Goal: Task Accomplishment & Management: Use online tool/utility

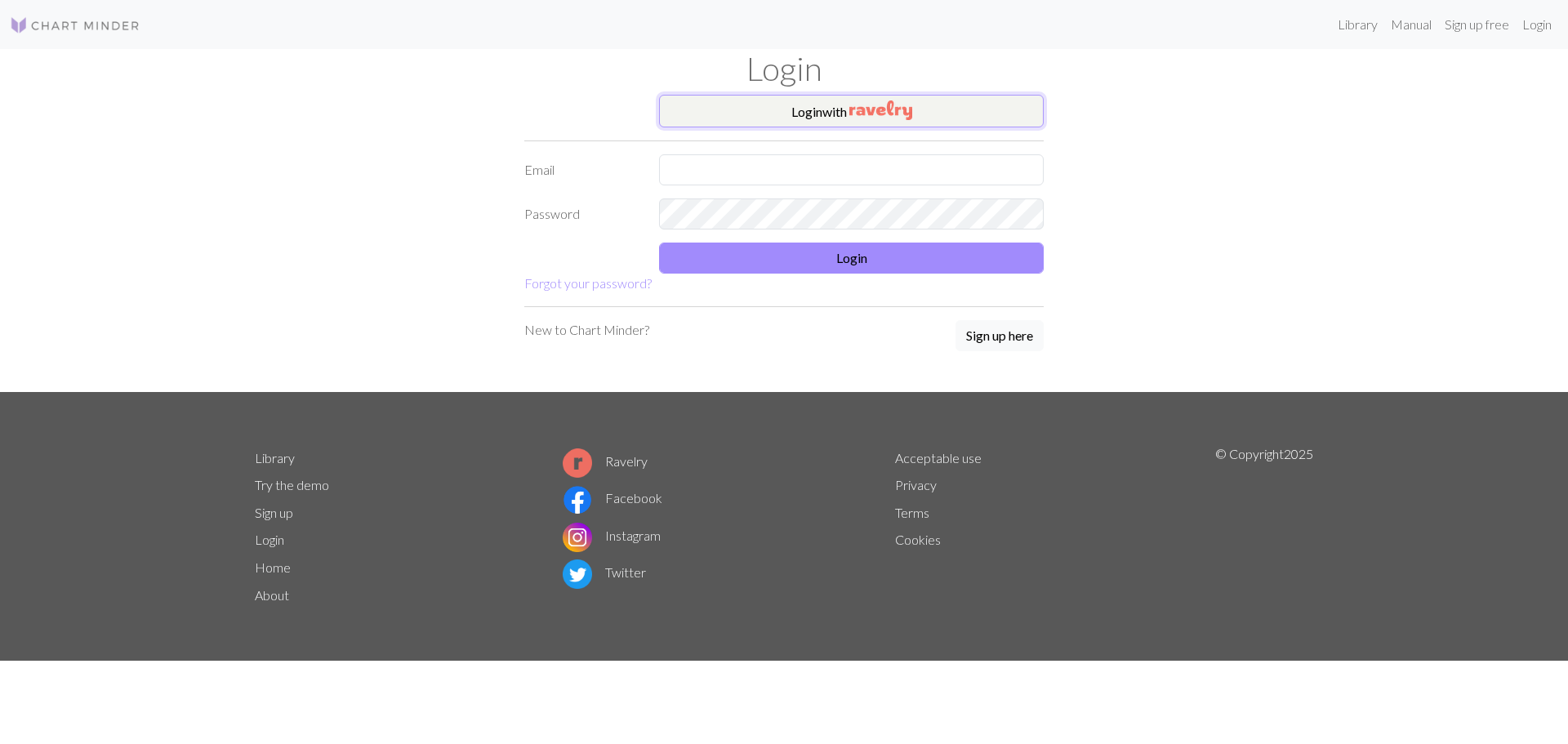
click at [680, 121] on button "Login with" at bounding box center [851, 111] width 385 height 32
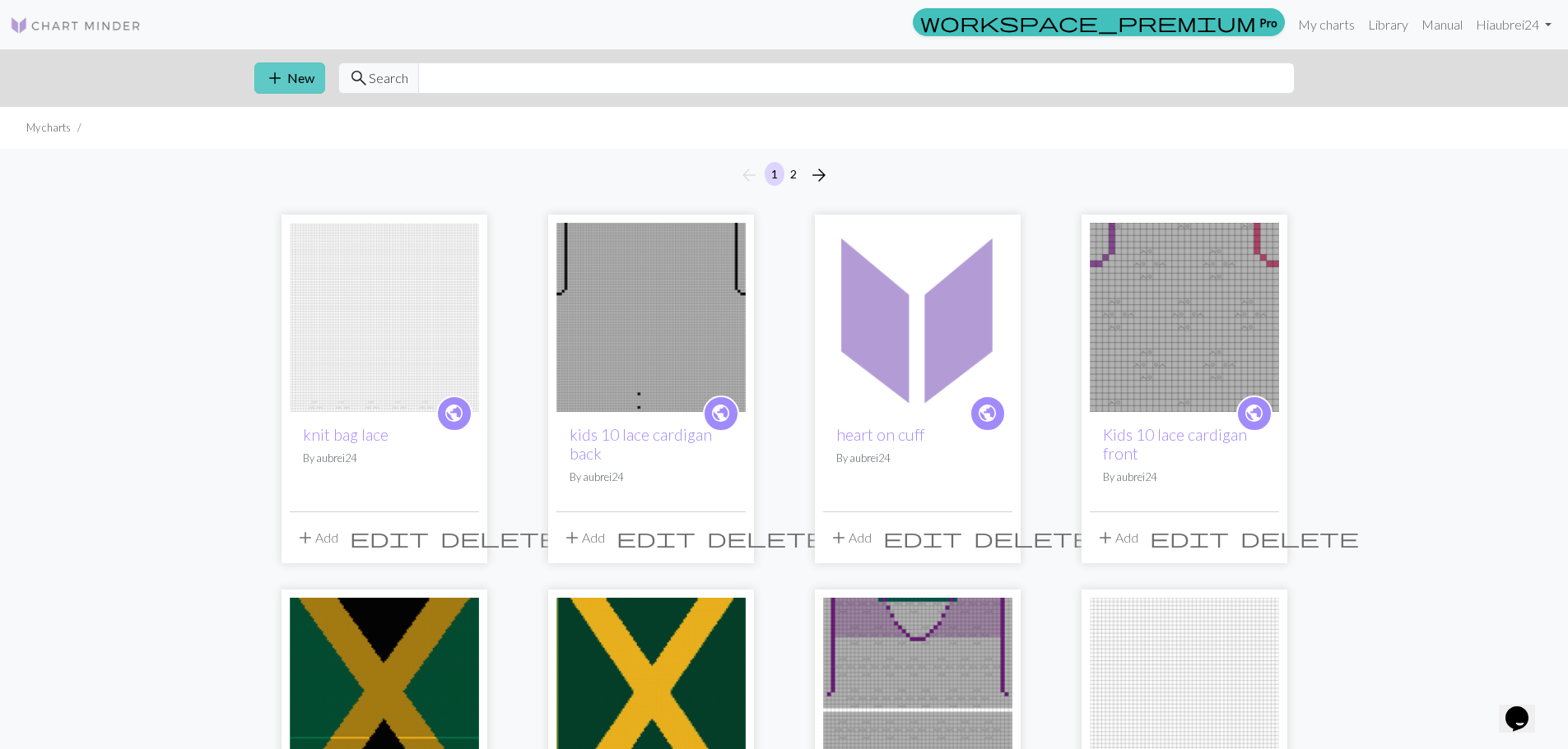
click at [295, 80] on button "add New" at bounding box center [290, 78] width 71 height 31
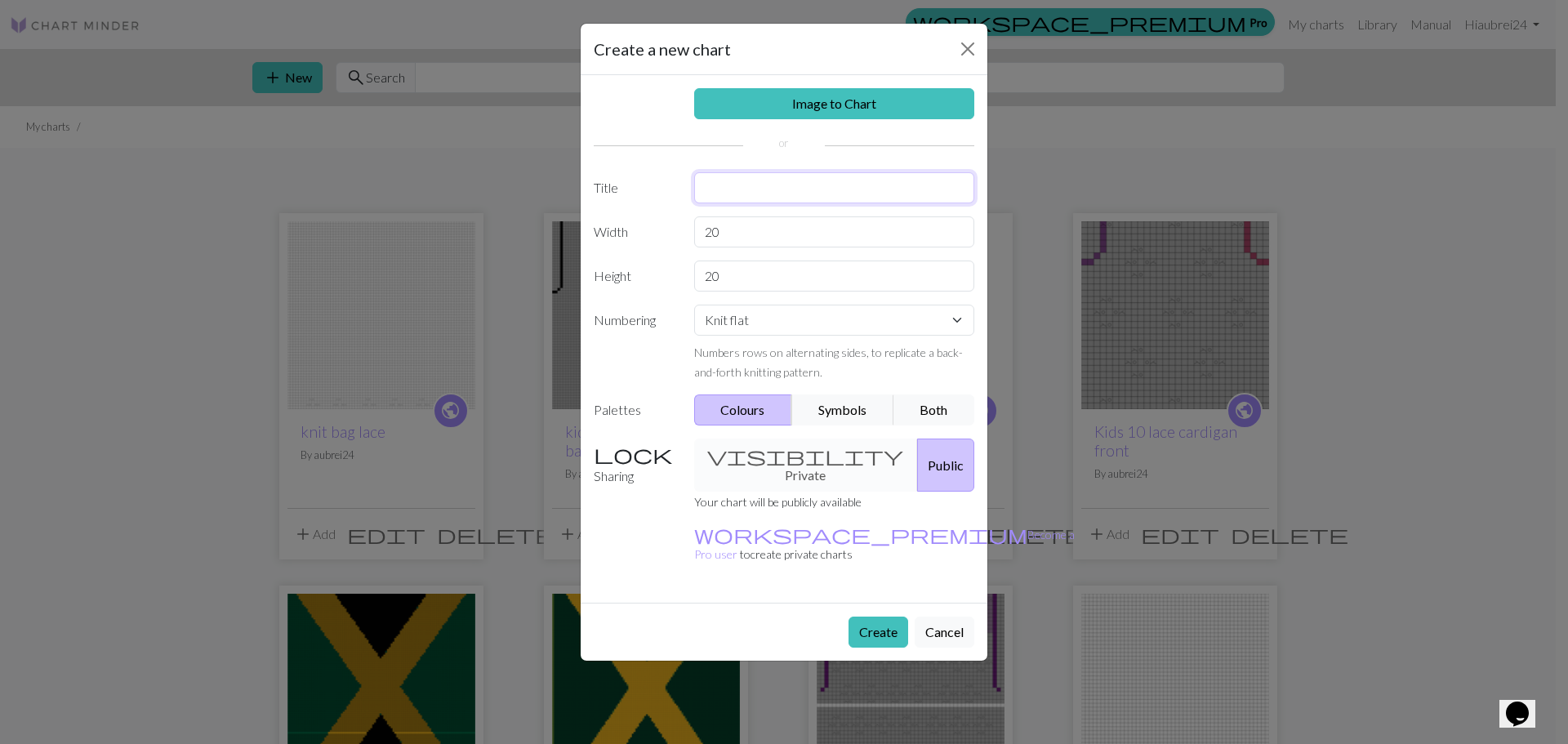
click at [700, 187] on input "text" at bounding box center [834, 187] width 281 height 31
type input "kids 10 cardigan arms"
drag, startPoint x: 764, startPoint y: 231, endPoint x: 573, endPoint y: 249, distance: 191.8
click at [573, 249] on div "Create a new chart Image to Chart Title kids 10 cardigan arms Width 20 Height 2…" at bounding box center [784, 372] width 1568 height 744
type input "60"
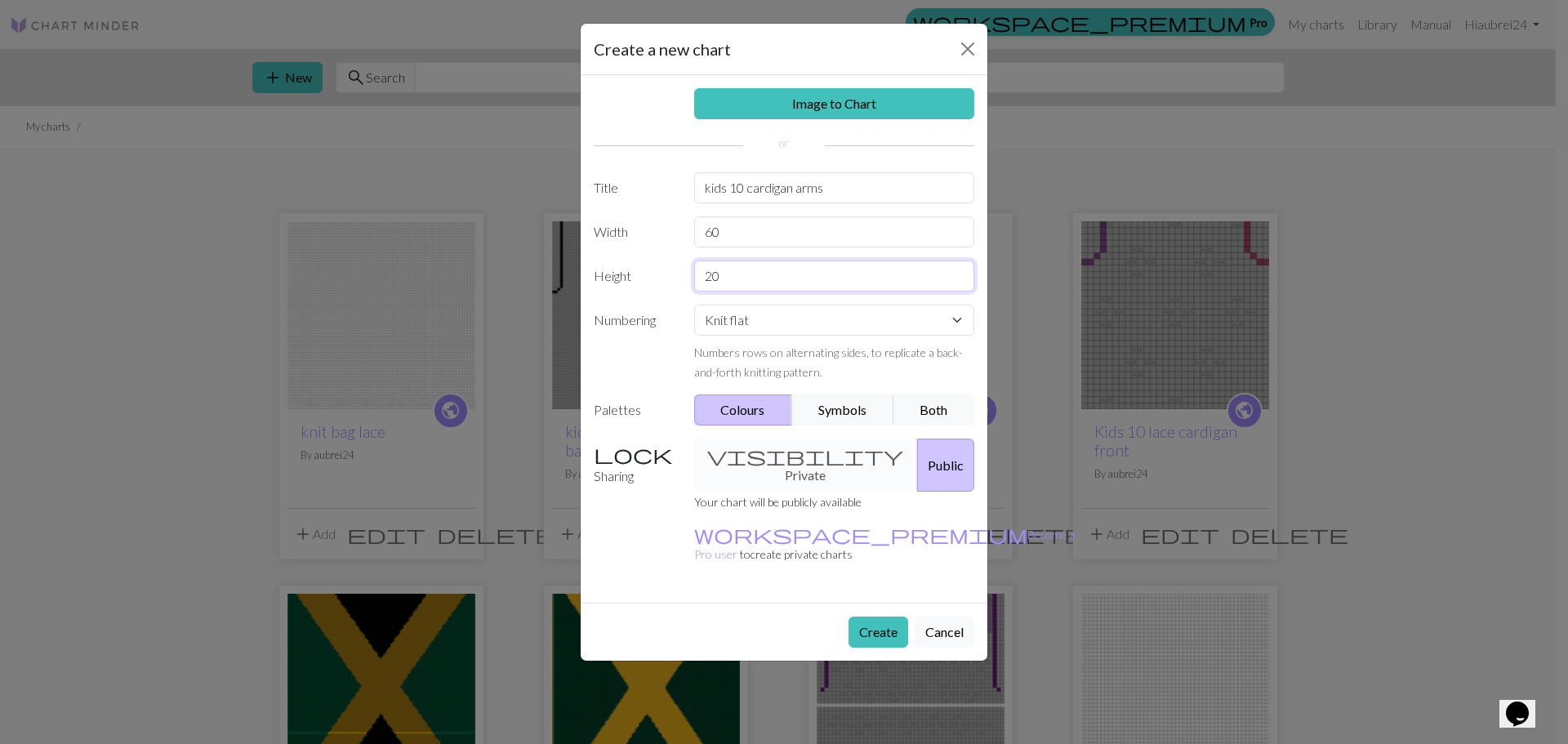
drag, startPoint x: 789, startPoint y: 289, endPoint x: 656, endPoint y: 265, distance: 135.1
click at [656, 265] on div "Height 20" at bounding box center [784, 276] width 401 height 31
type input "64"
click at [867, 617] on button "Create" at bounding box center [878, 632] width 60 height 31
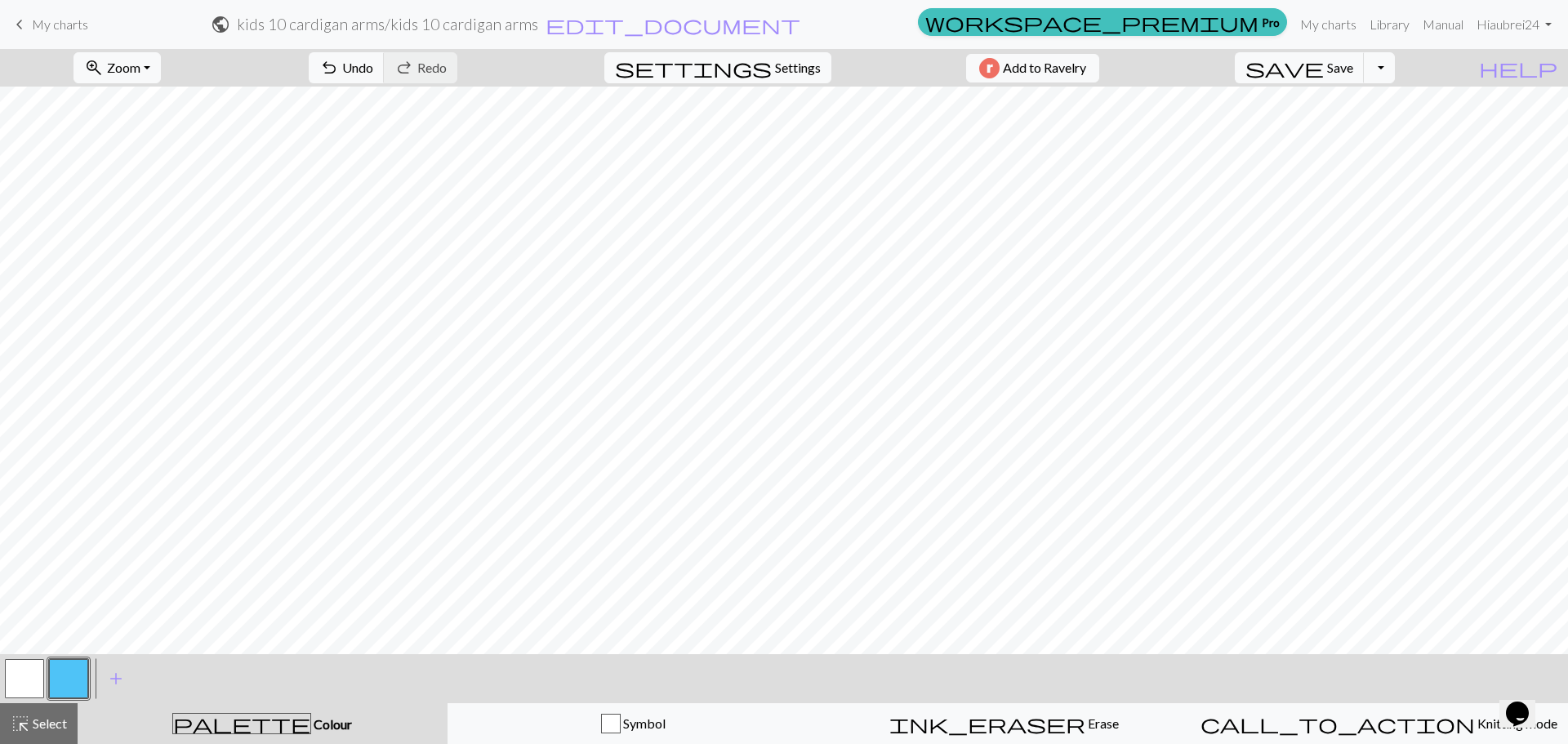
scroll to position [564, 0]
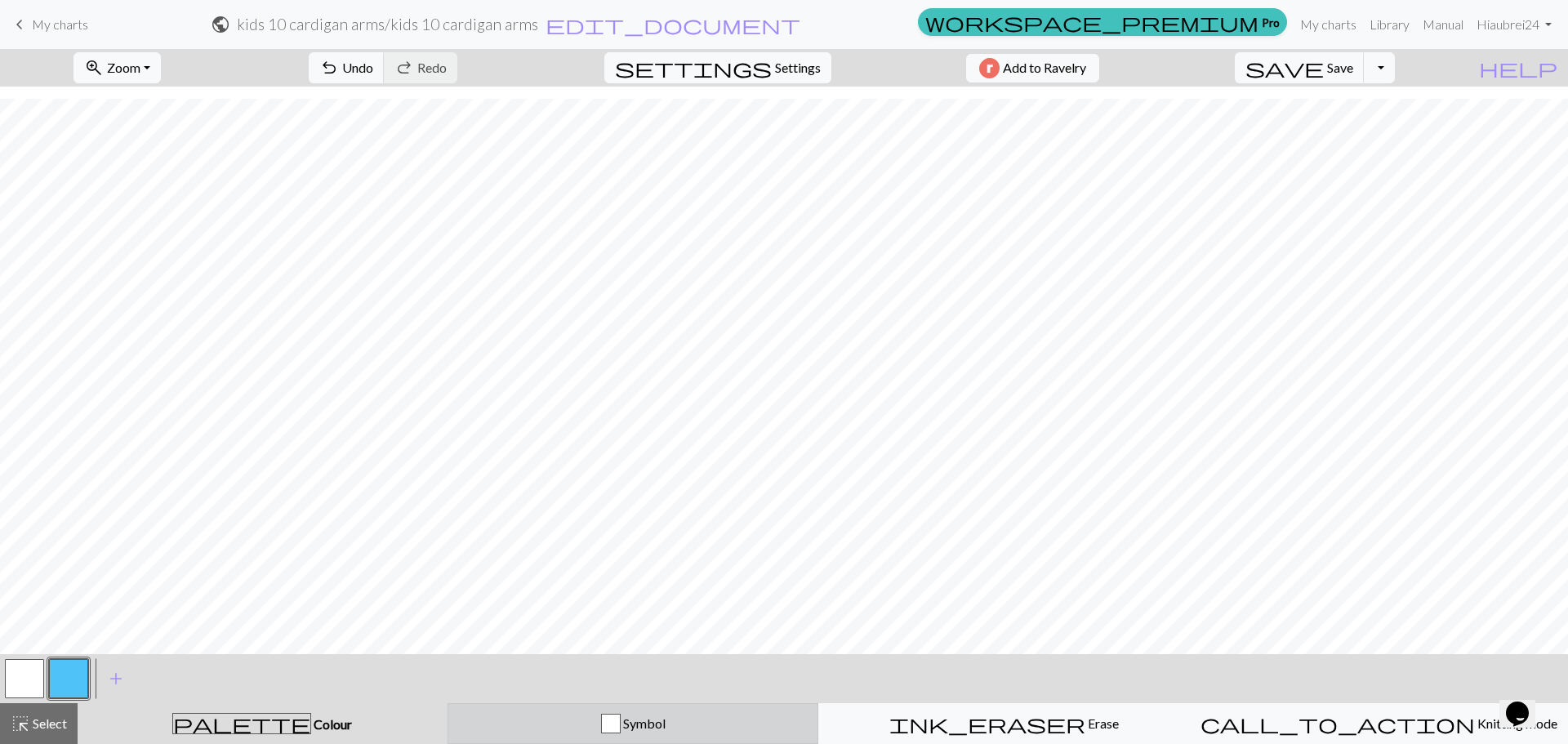
click at [533, 720] on div "Symbol" at bounding box center [633, 724] width 351 height 20
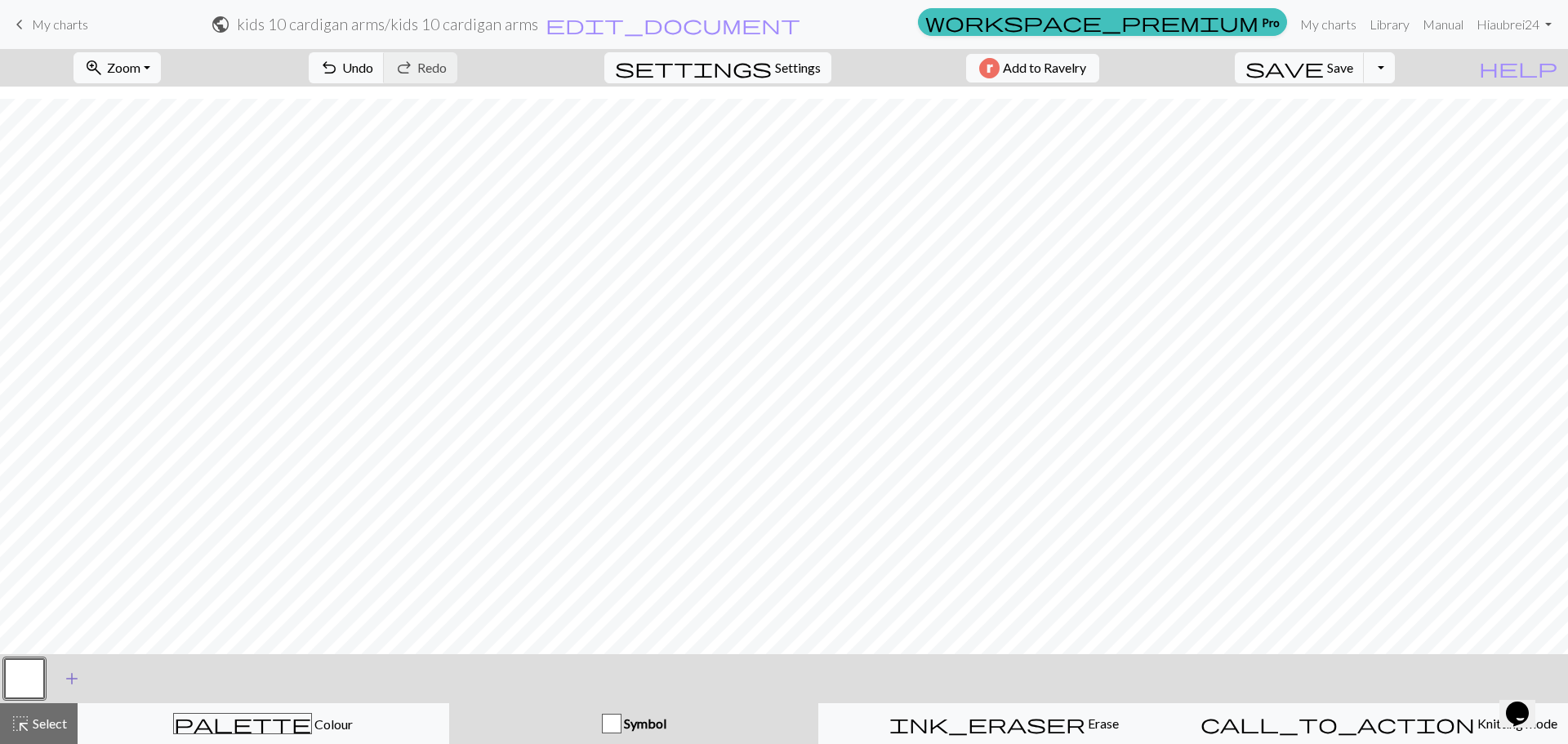
click at [83, 682] on button "add Add a symbol" at bounding box center [71, 678] width 41 height 41
click at [77, 682] on button "button" at bounding box center [68, 678] width 39 height 39
click at [111, 682] on span "add" at bounding box center [116, 679] width 20 height 23
click at [157, 680] on span "add" at bounding box center [160, 679] width 20 height 23
click at [81, 680] on button "button" at bounding box center [68, 678] width 39 height 39
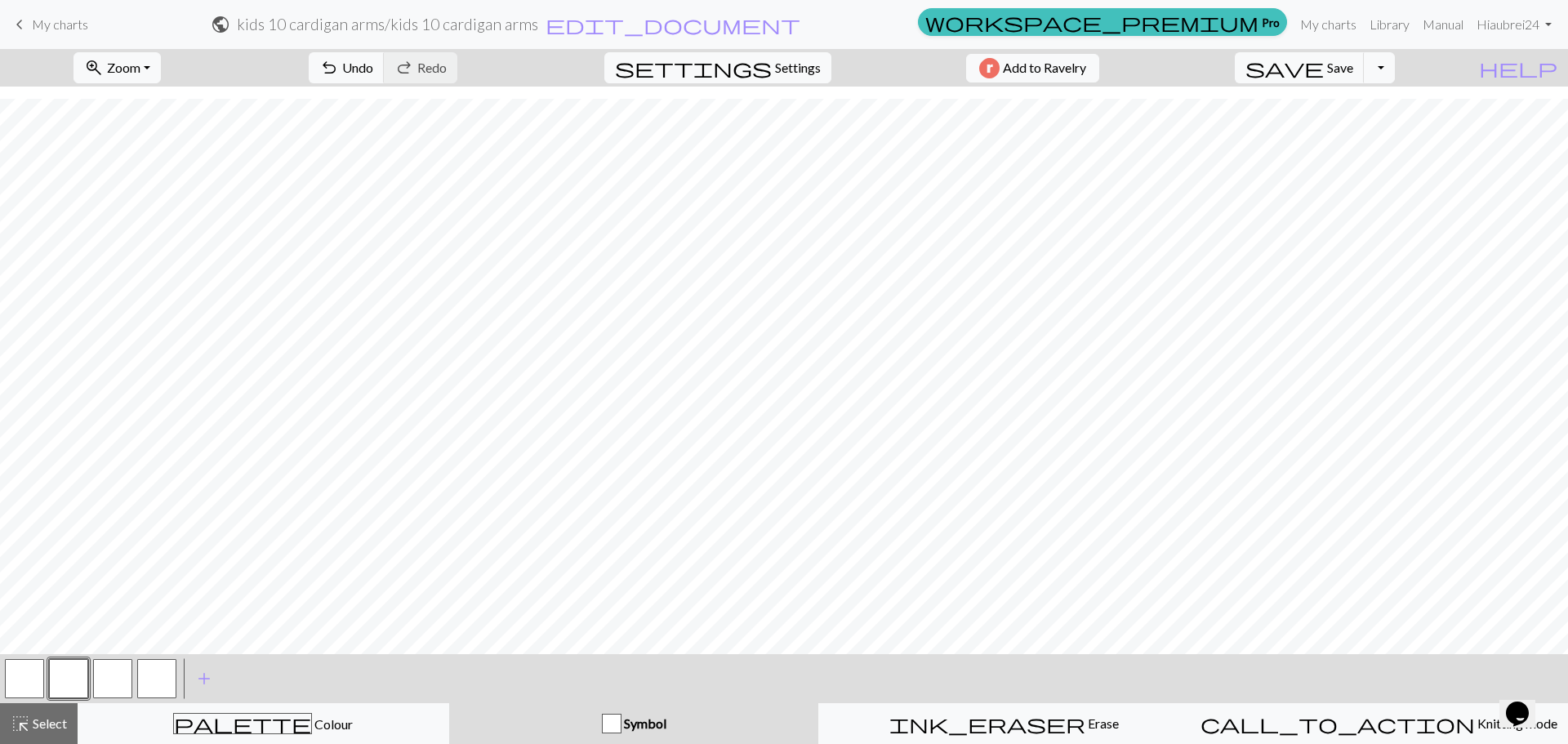
click at [71, 674] on button "button" at bounding box center [68, 678] width 39 height 39
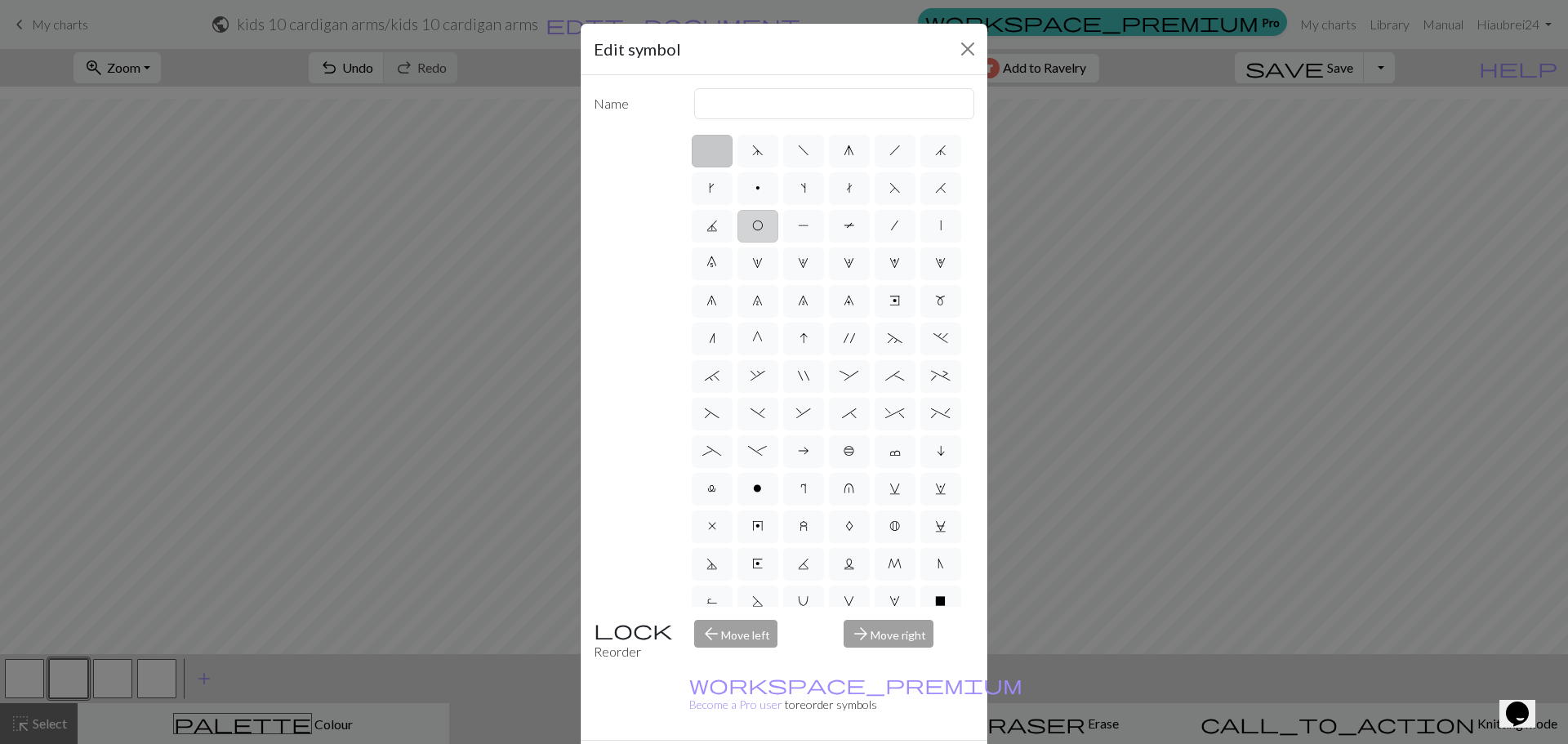
click at [779, 215] on label "O" at bounding box center [758, 226] width 41 height 32
click at [763, 215] on input "O" at bounding box center [757, 220] width 11 height 11
radio input "true"
type input "yo"
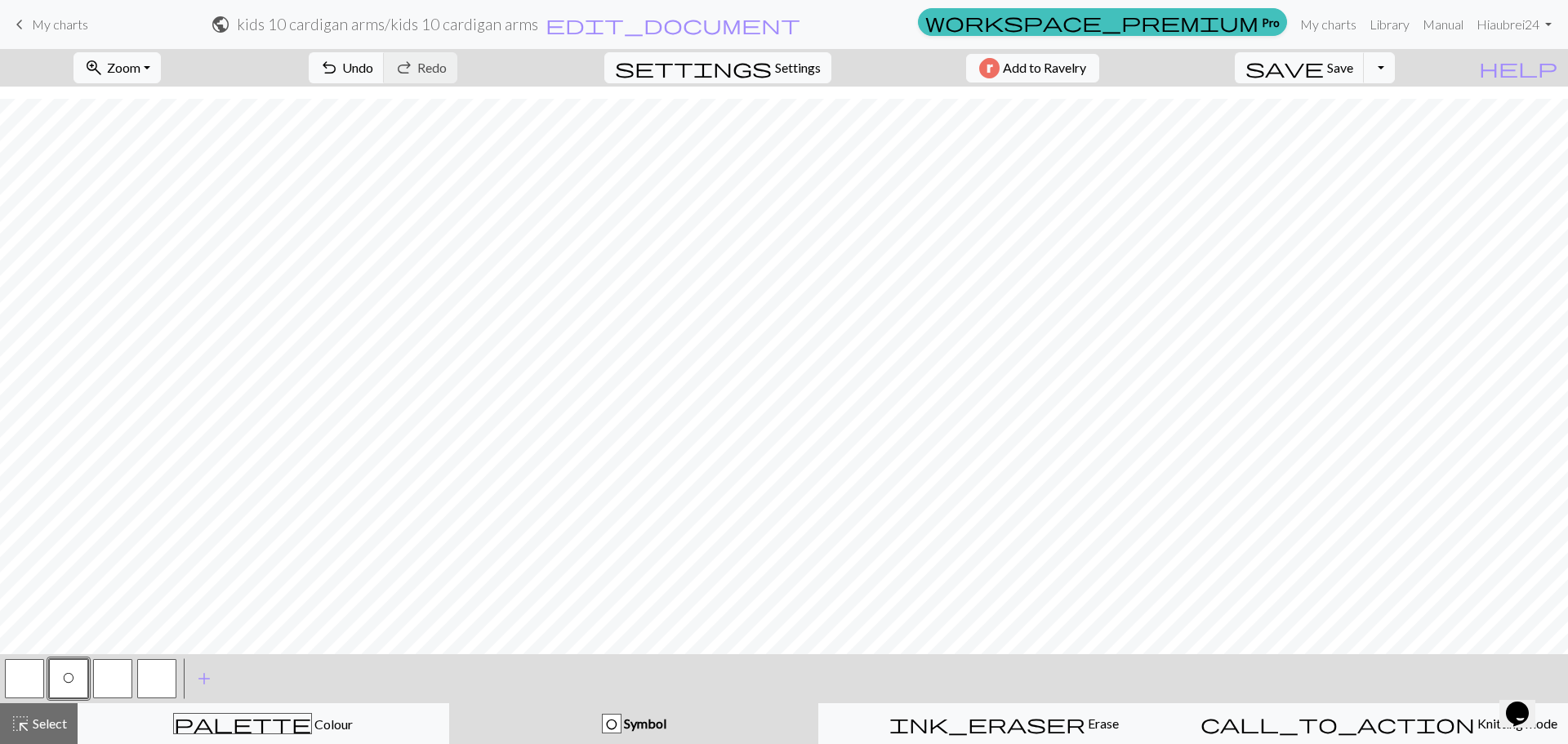
click at [103, 672] on button "button" at bounding box center [112, 678] width 39 height 39
click at [116, 685] on button "button" at bounding box center [112, 678] width 39 height 39
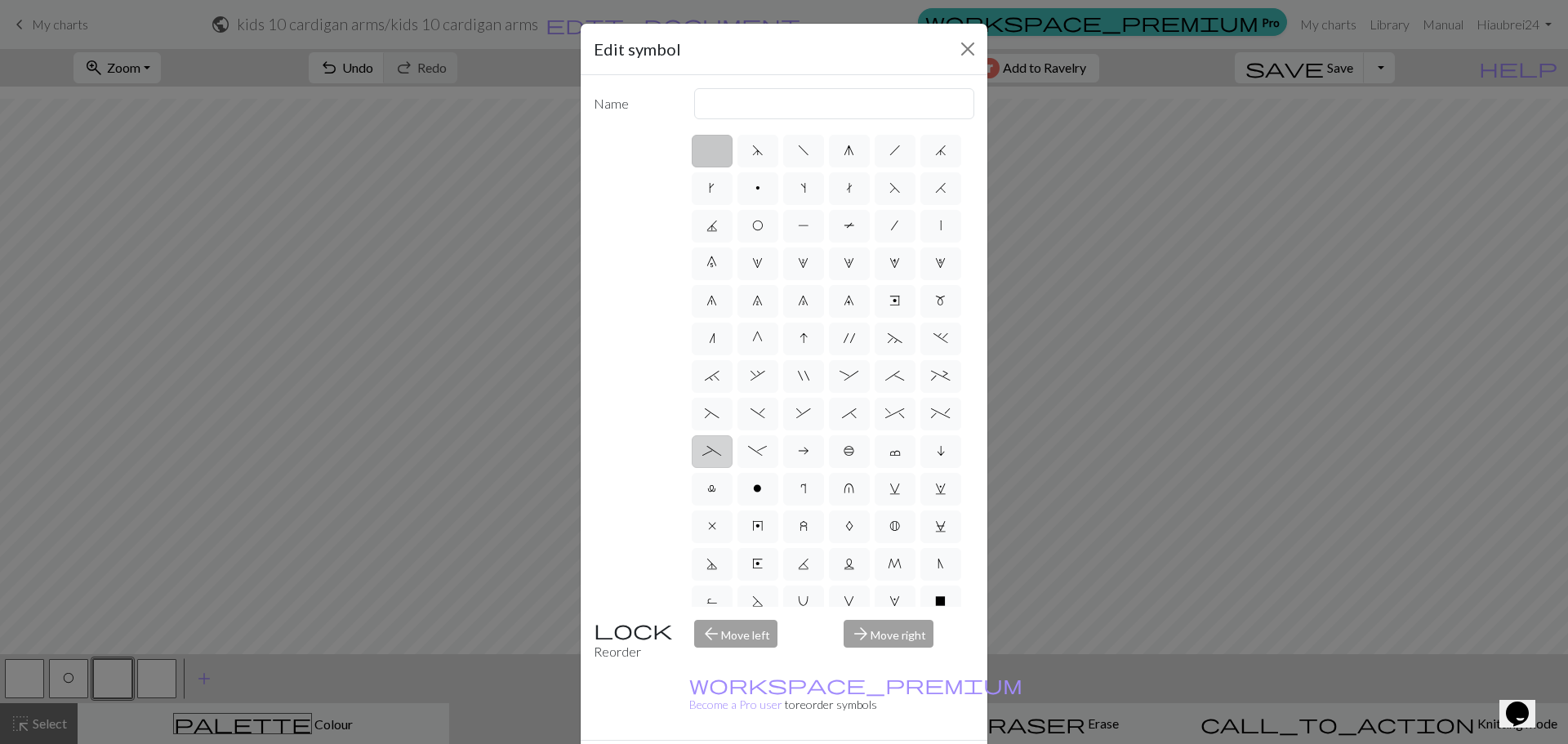
click at [733, 468] on label "_" at bounding box center [712, 451] width 41 height 32
click at [713, 452] on input "_" at bounding box center [707, 446] width 11 height 11
radio input "true"
type input "Left part of left 4+ cable"
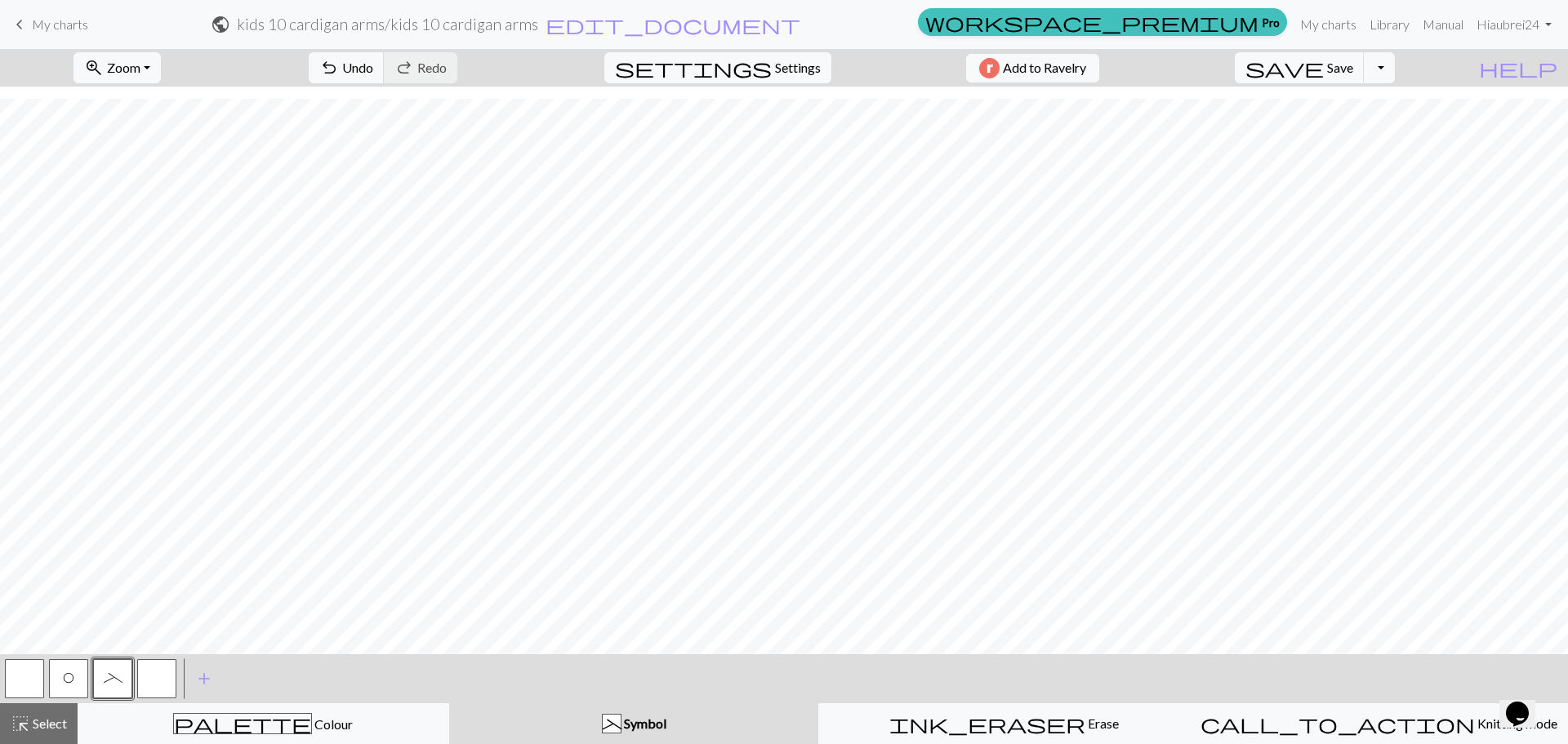
click at [166, 668] on button "button" at bounding box center [156, 678] width 39 height 39
click at [149, 673] on button "button" at bounding box center [156, 678] width 39 height 39
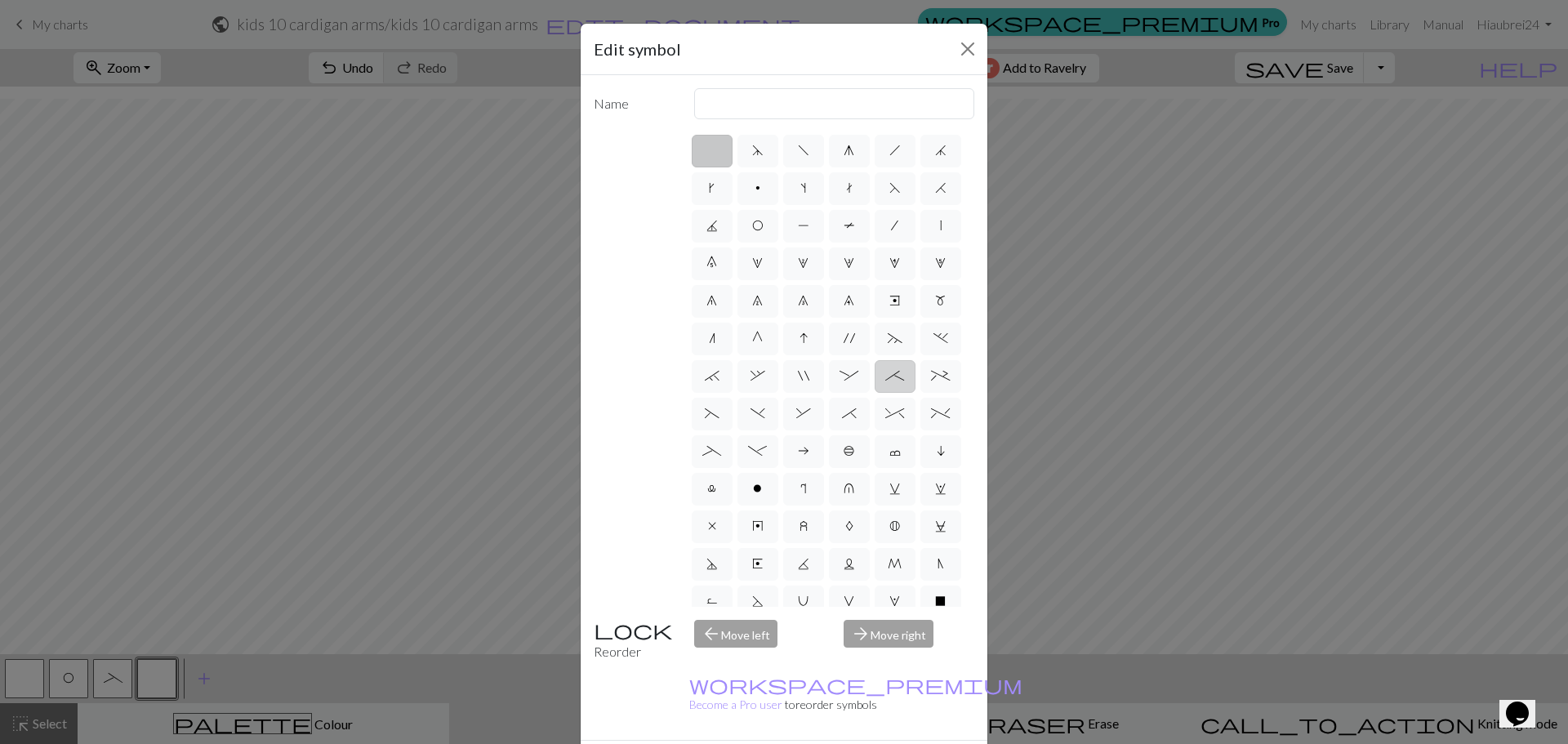
click at [886, 382] on span ";" at bounding box center [895, 376] width 19 height 13
click at [886, 377] on input ";" at bounding box center [891, 371] width 11 height 11
radio input "true"
type input "right part of 4+ stitch cable wyib"
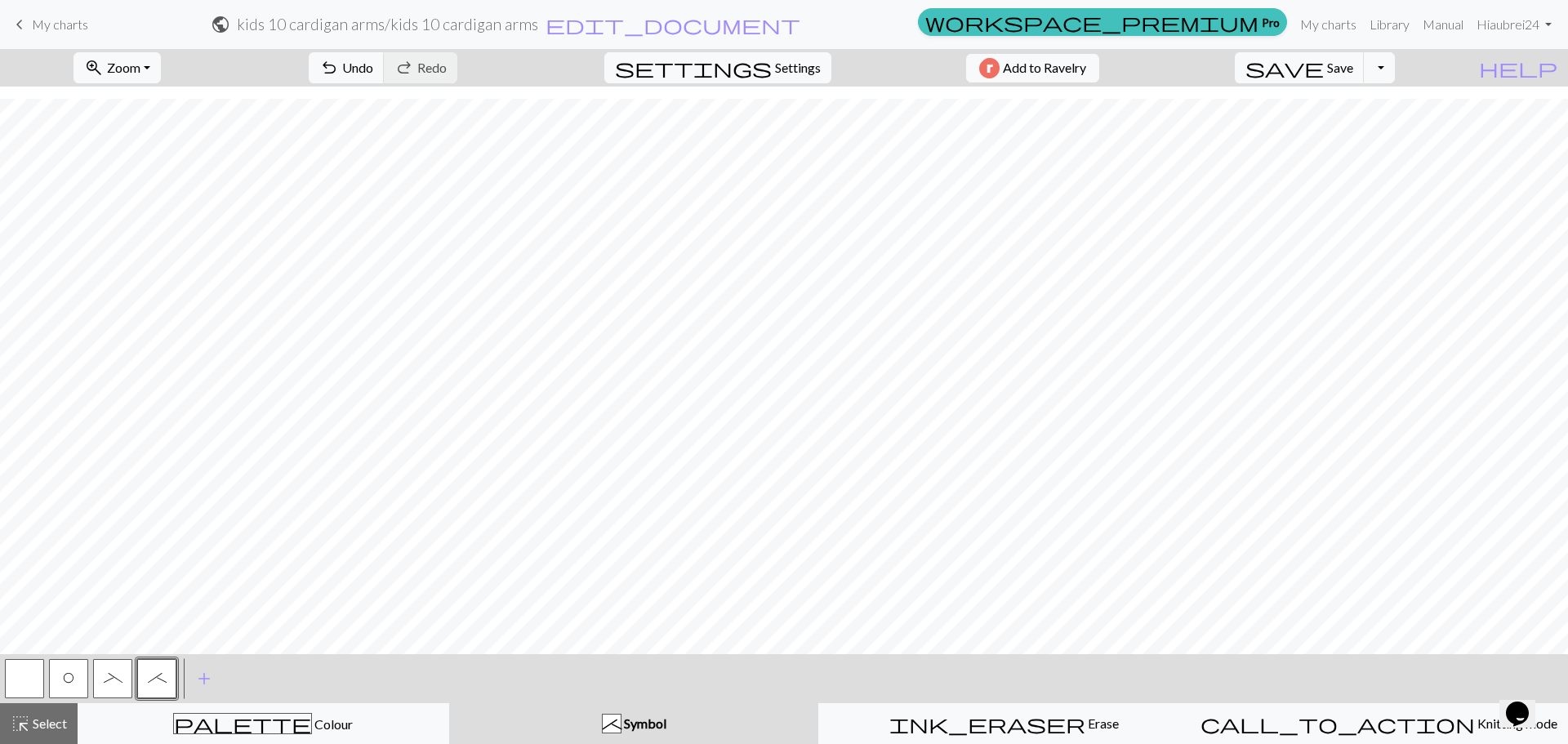
click at [64, 671] on button "O" at bounding box center [68, 678] width 39 height 39
drag, startPoint x: 110, startPoint y: 676, endPoint x: 244, endPoint y: 646, distance: 137.3
click at [110, 677] on span "_" at bounding box center [113, 678] width 19 height 13
click at [66, 673] on span "O" at bounding box center [69, 678] width 12 height 13
click at [115, 682] on span "_" at bounding box center [113, 678] width 19 height 13
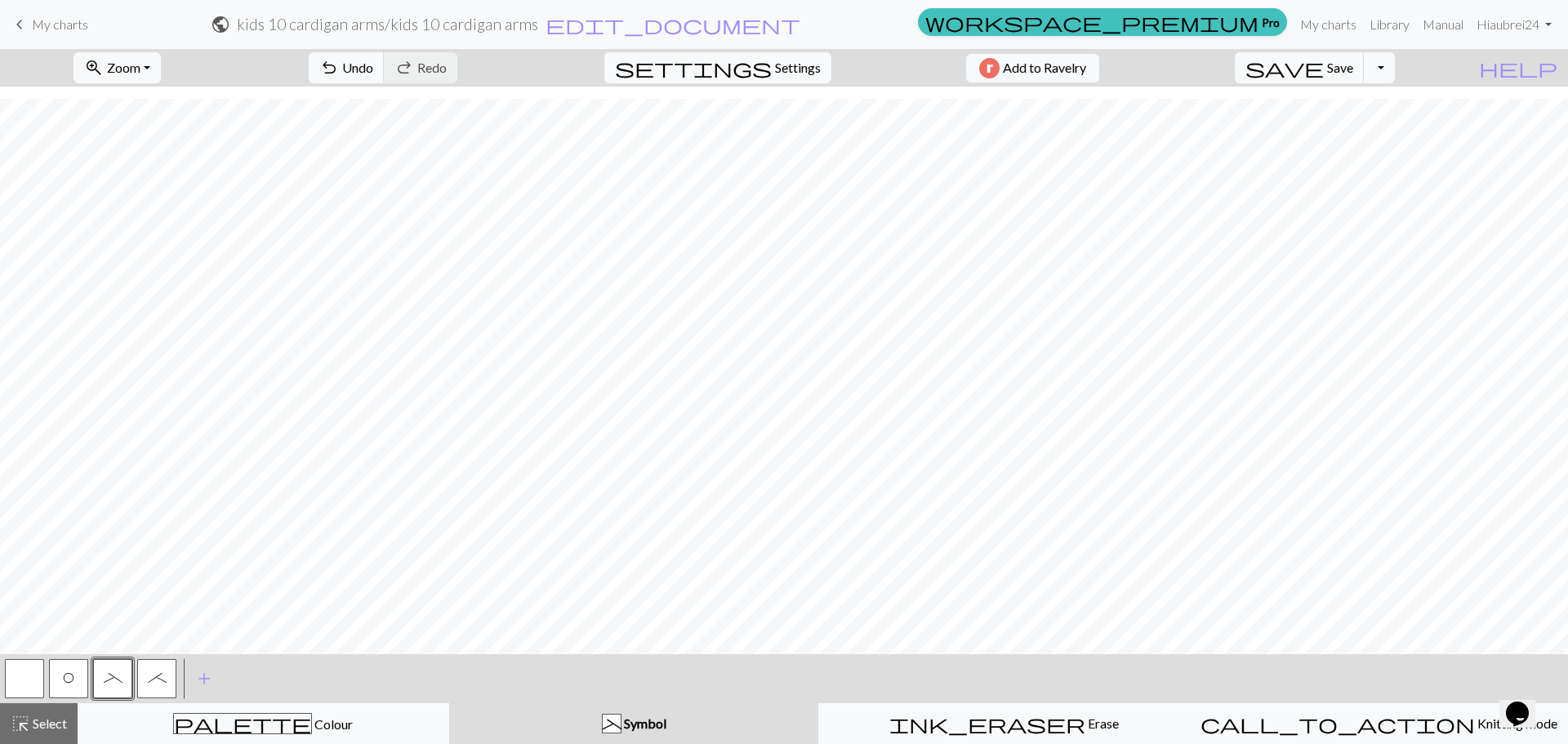
click at [70, 677] on span "O" at bounding box center [69, 678] width 12 height 13
click at [71, 675] on span "O" at bounding box center [69, 678] width 12 height 13
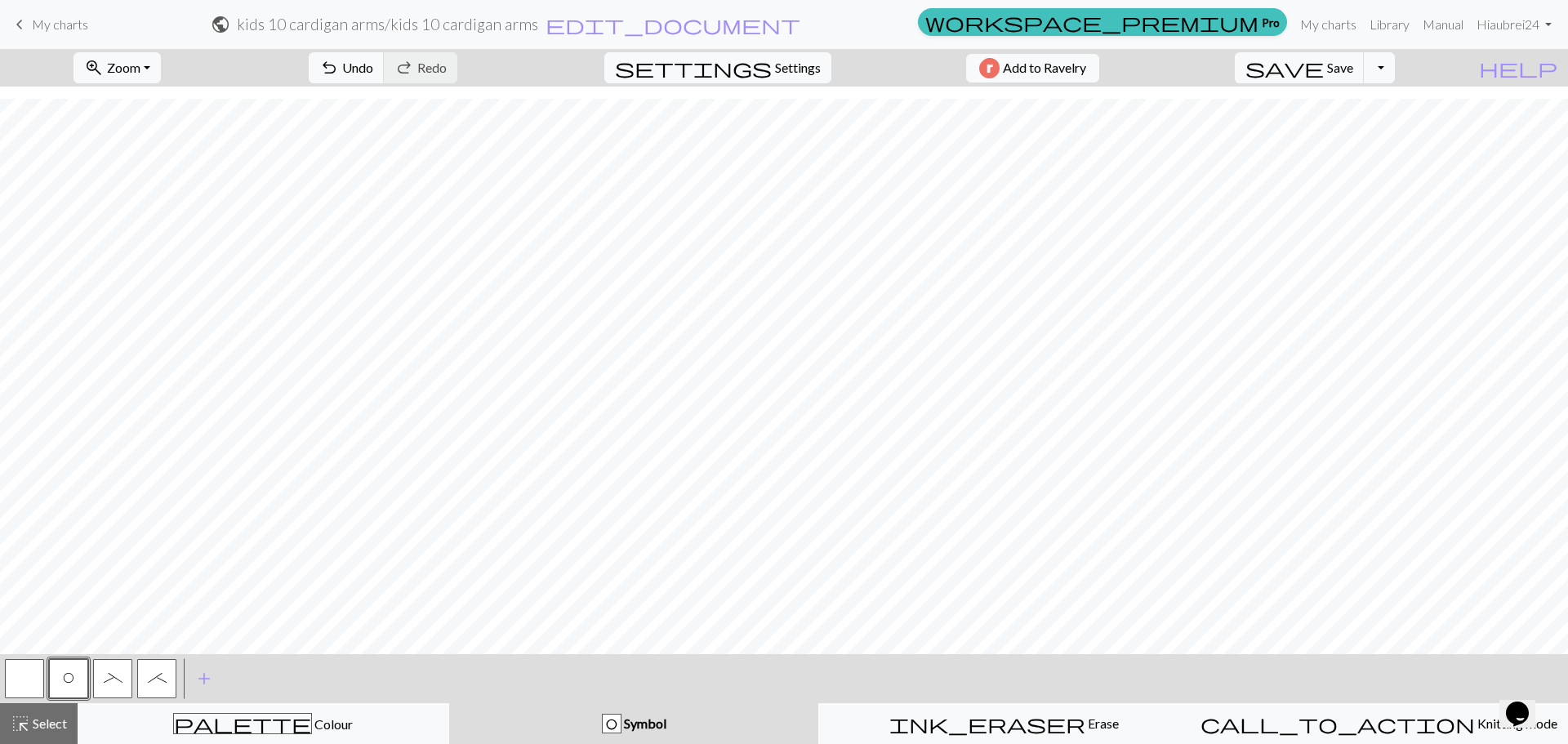
click at [112, 673] on span "_" at bounding box center [113, 678] width 19 height 13
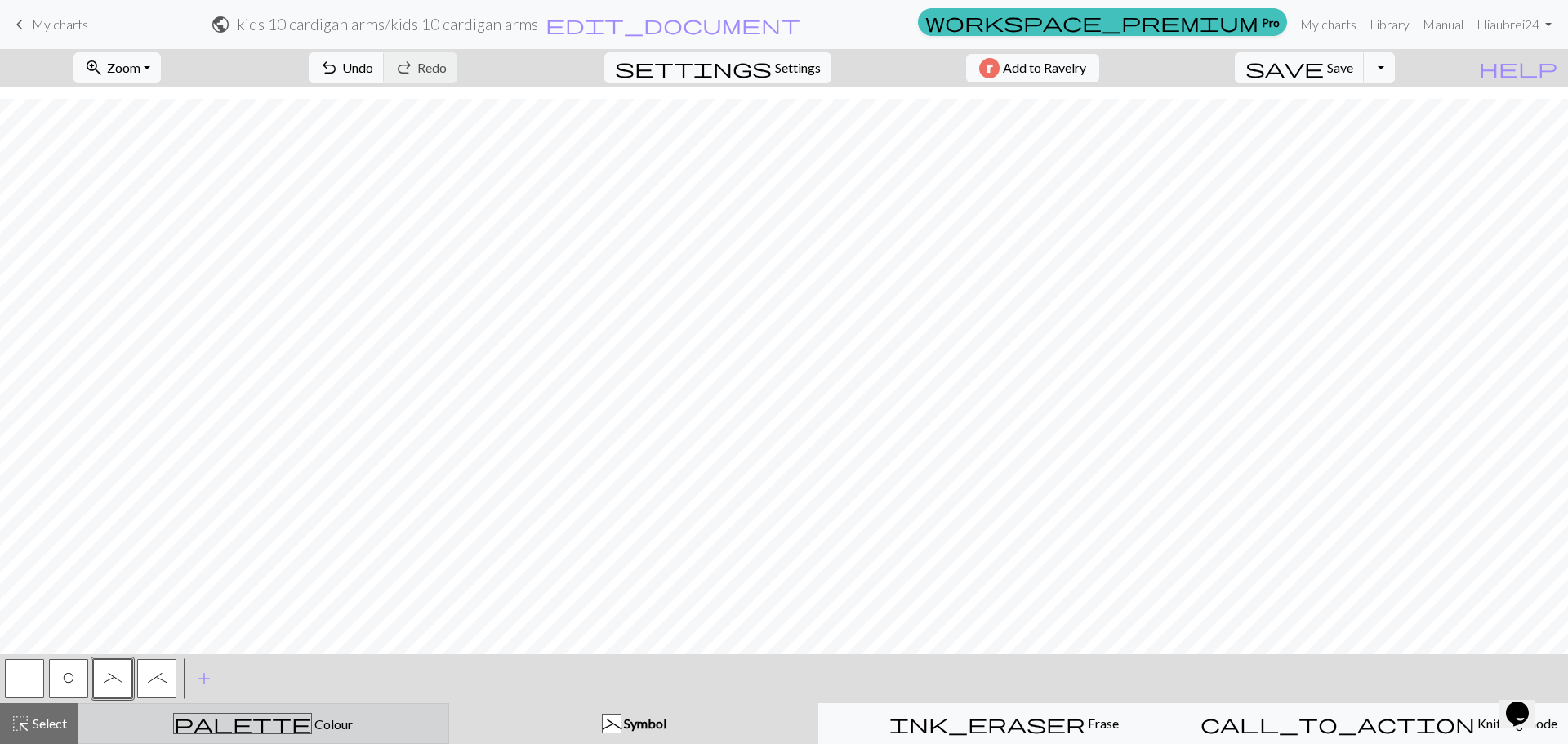
click at [312, 725] on span "Colour" at bounding box center [332, 724] width 41 height 16
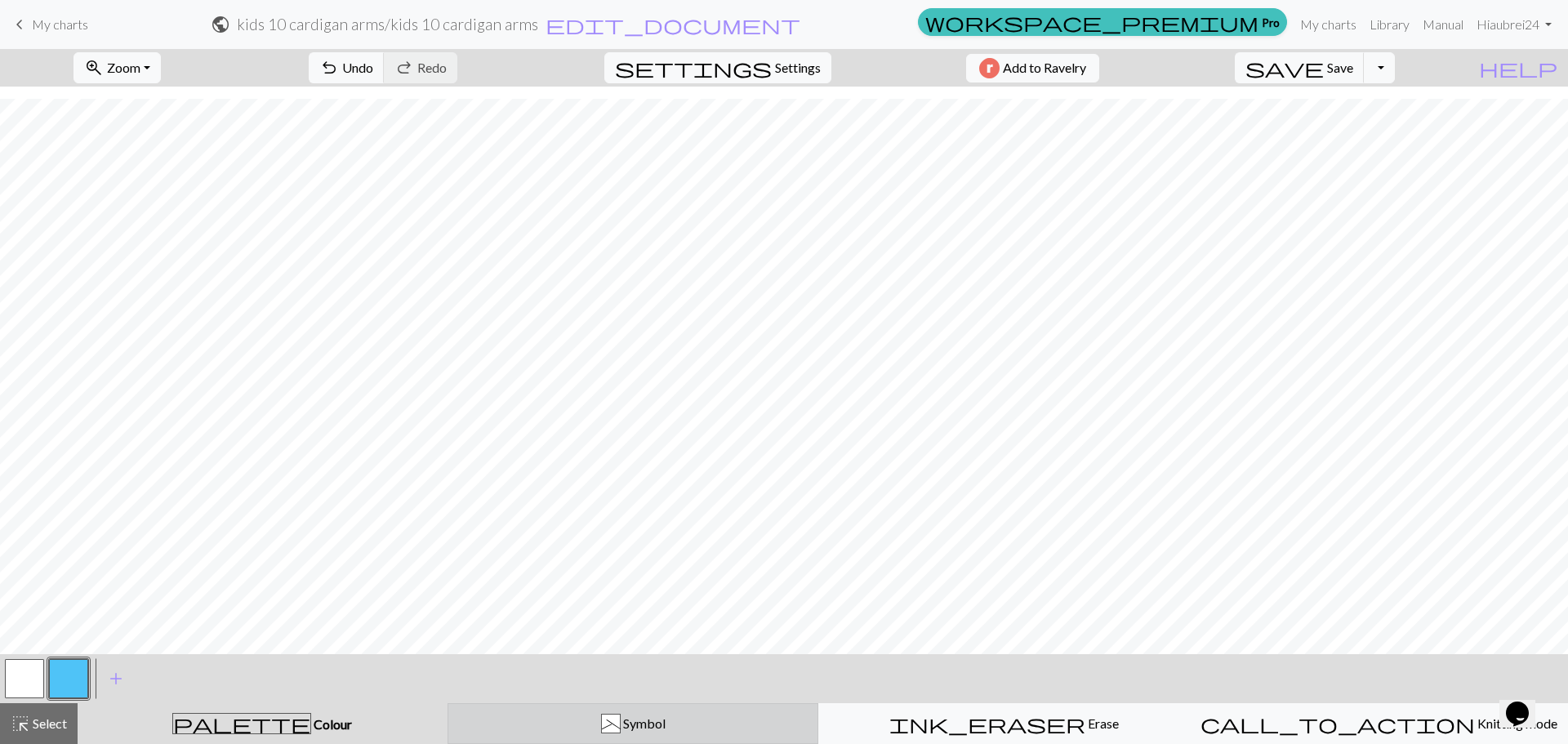
click at [717, 725] on div "_ Symbol" at bounding box center [633, 724] width 351 height 20
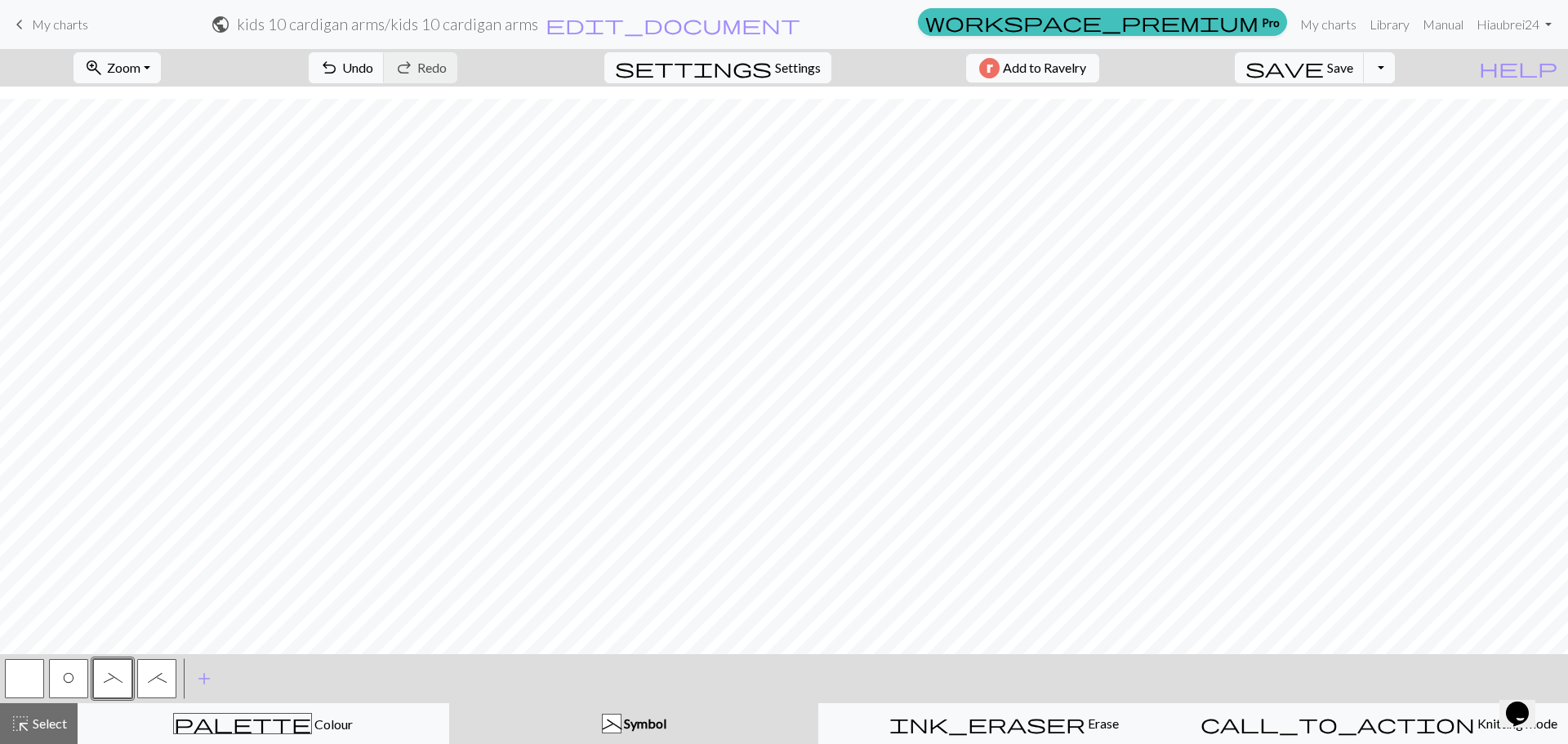
click at [50, 685] on button "O" at bounding box center [68, 678] width 39 height 39
click at [20, 680] on button "button" at bounding box center [24, 678] width 39 height 39
click at [117, 673] on span "_" at bounding box center [113, 678] width 19 height 13
click at [150, 673] on span ";" at bounding box center [157, 678] width 19 height 13
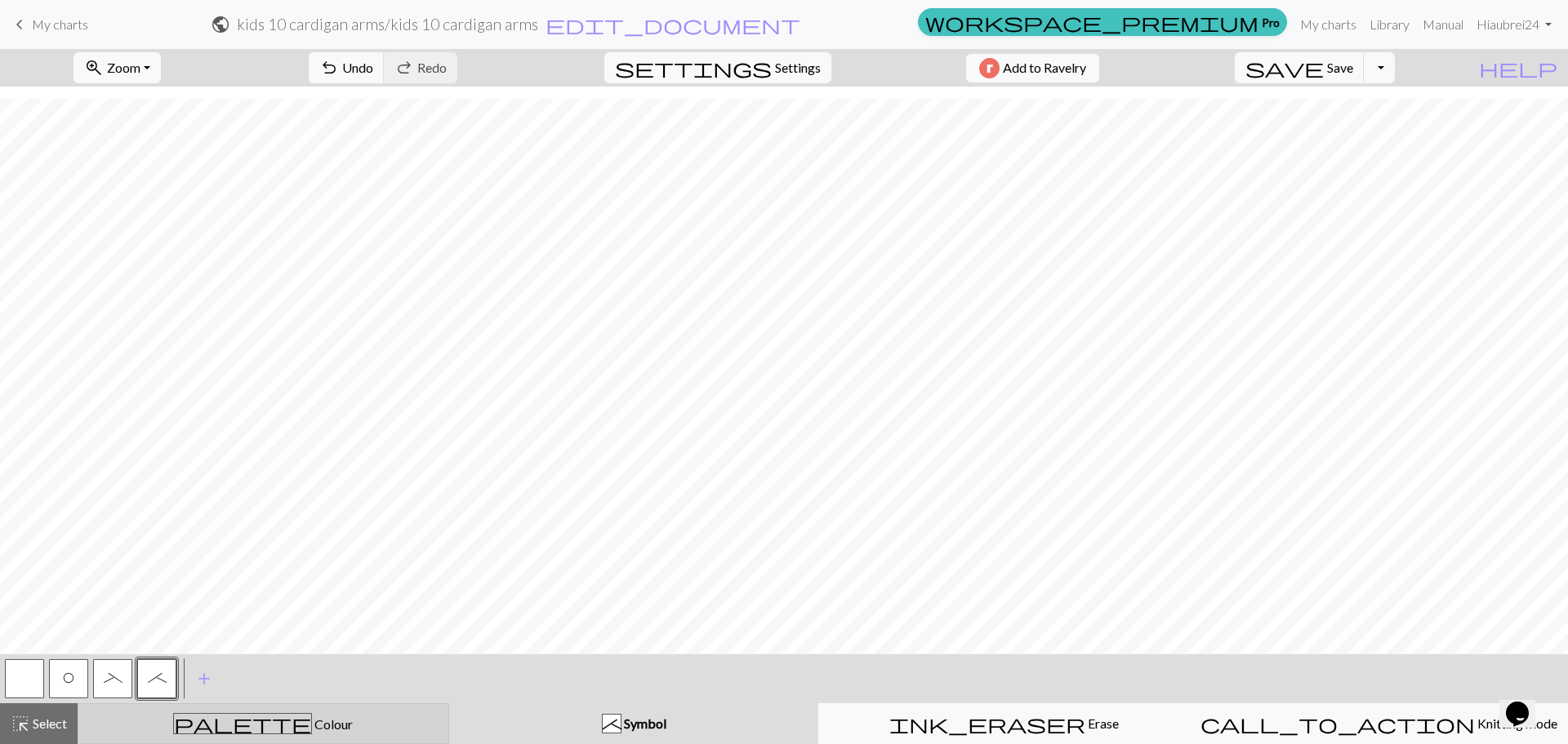
click at [335, 726] on div "palette Colour Colour" at bounding box center [263, 724] width 351 height 22
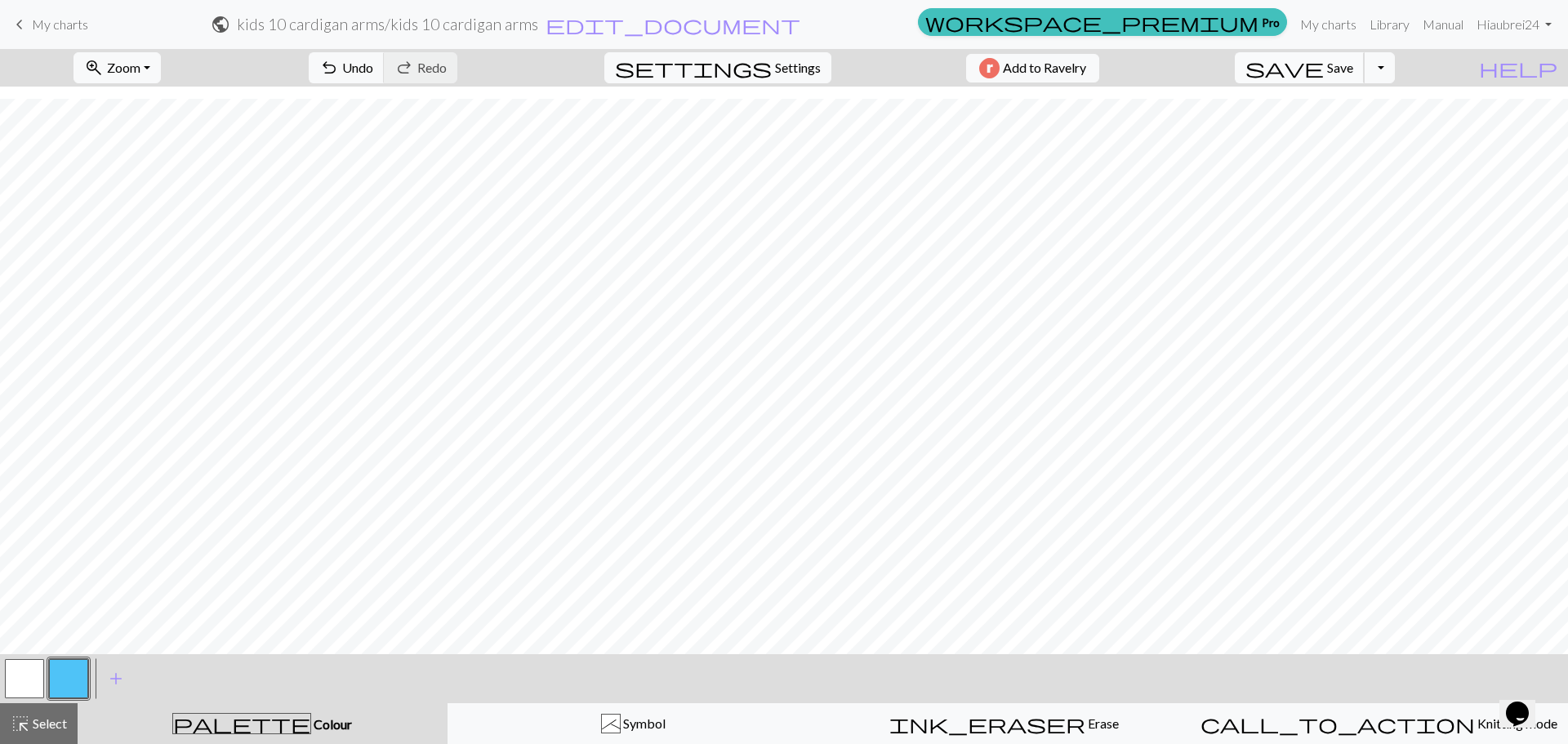
click at [1358, 72] on button "save Save Save" at bounding box center [1300, 67] width 130 height 31
